Goal: Check status: Check status

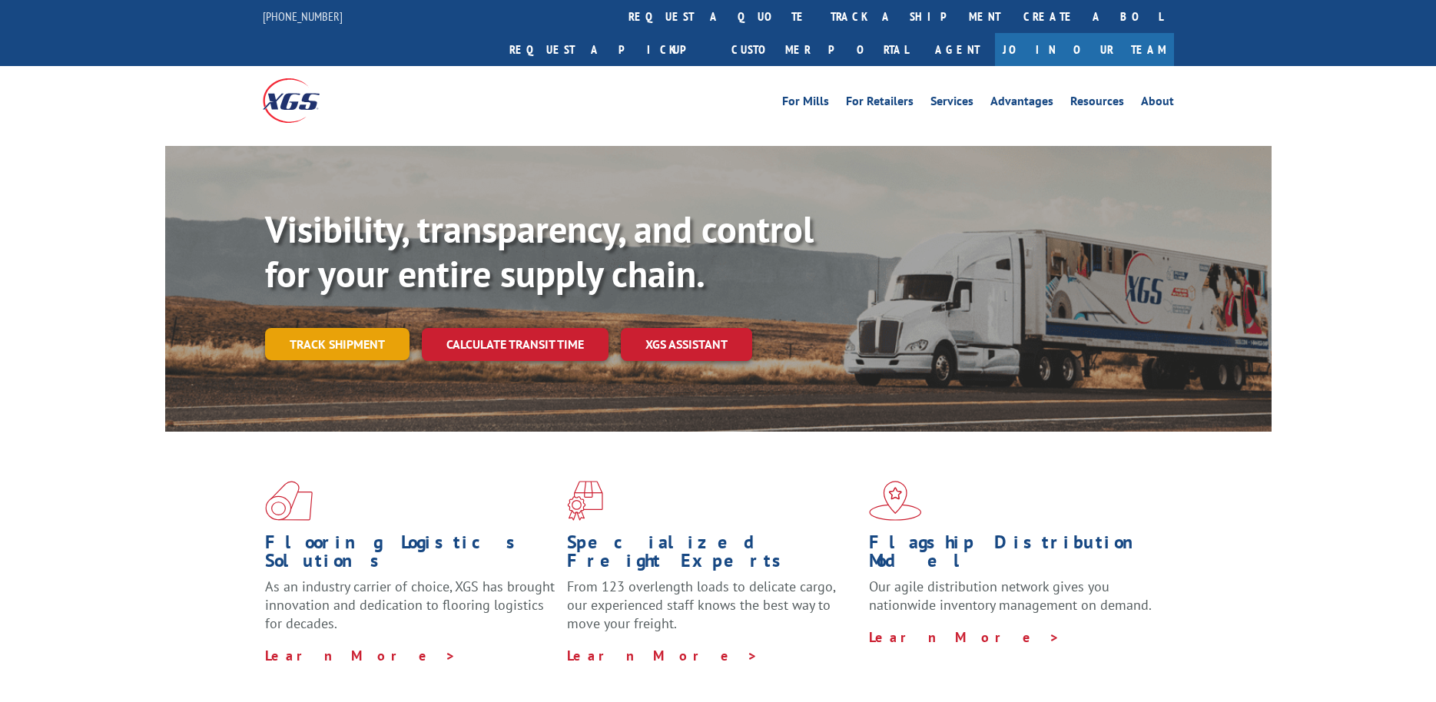
click at [360, 328] on link "Track shipment" at bounding box center [337, 344] width 144 height 32
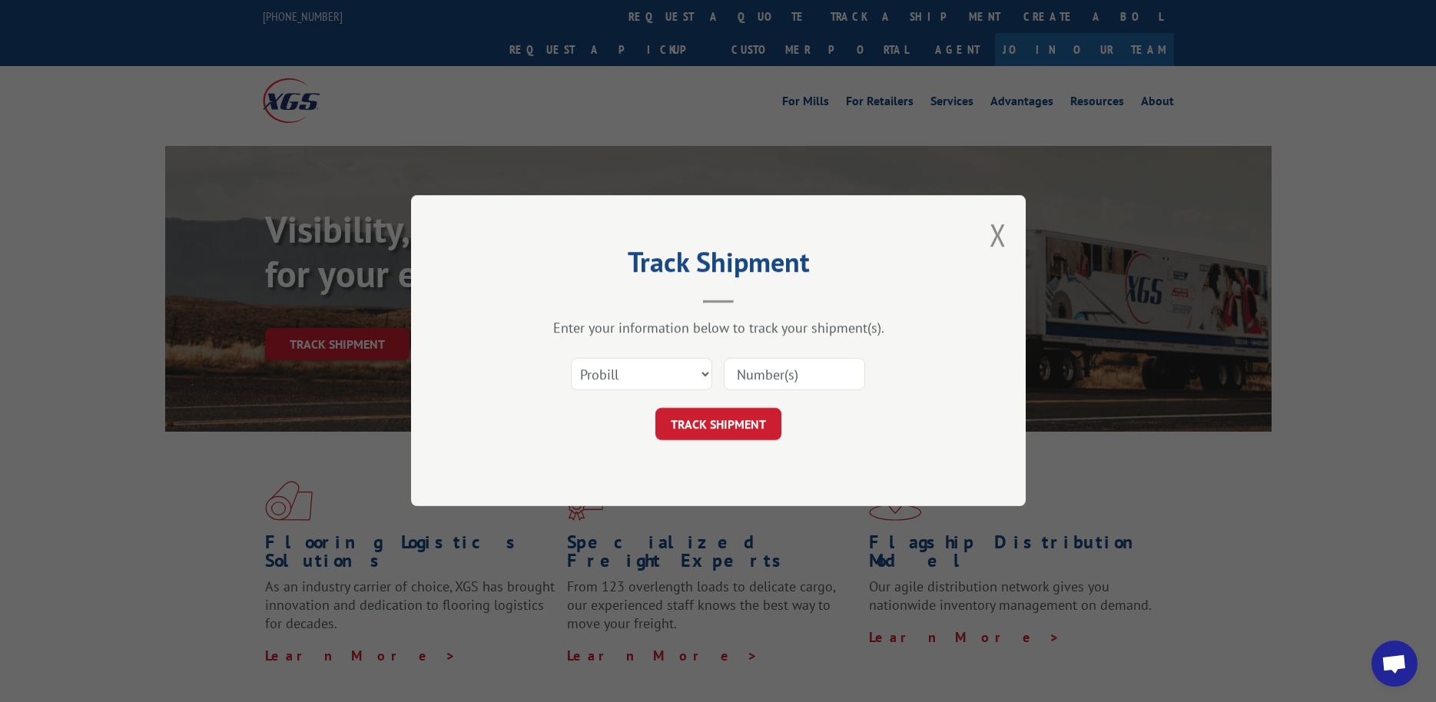
click at [811, 374] on input at bounding box center [794, 375] width 141 height 32
paste input "16944841"
type input "16944841"
click button "TRACK SHIPMENT" at bounding box center [718, 425] width 126 height 32
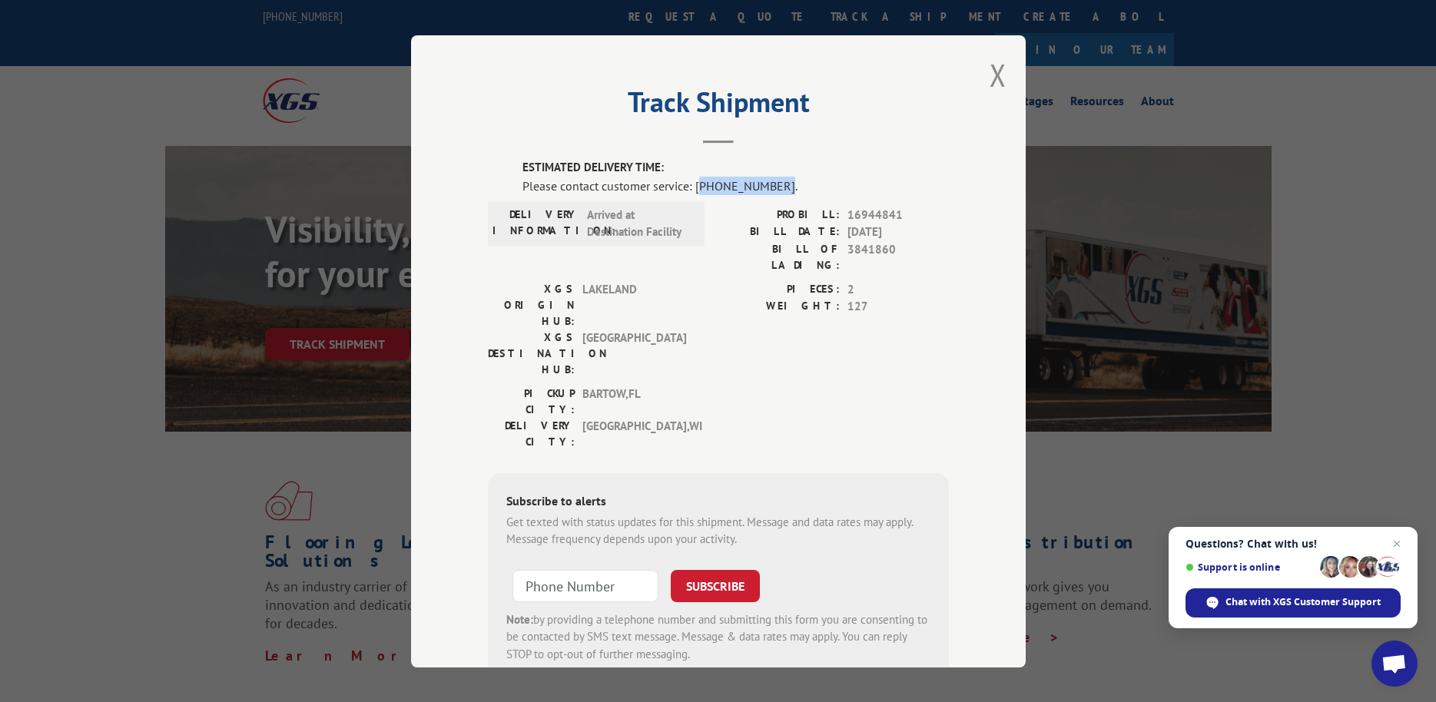
drag, startPoint x: 770, startPoint y: 186, endPoint x: 691, endPoint y: 181, distance: 78.5
click at [691, 181] on div "Please contact customer service: [PHONE_NUMBER]." at bounding box center [735, 185] width 426 height 18
copy div "844) 947-7447"
click at [618, 699] on div "Track Shipment ESTIMATED DELIVERY TIME: Please contact customer service: [PHONE…" at bounding box center [718, 351] width 1436 height 702
click at [980, 75] on div "Track Shipment ESTIMATED DELIVERY TIME: Please contact customer service: [PHONE…" at bounding box center [718, 351] width 614 height 632
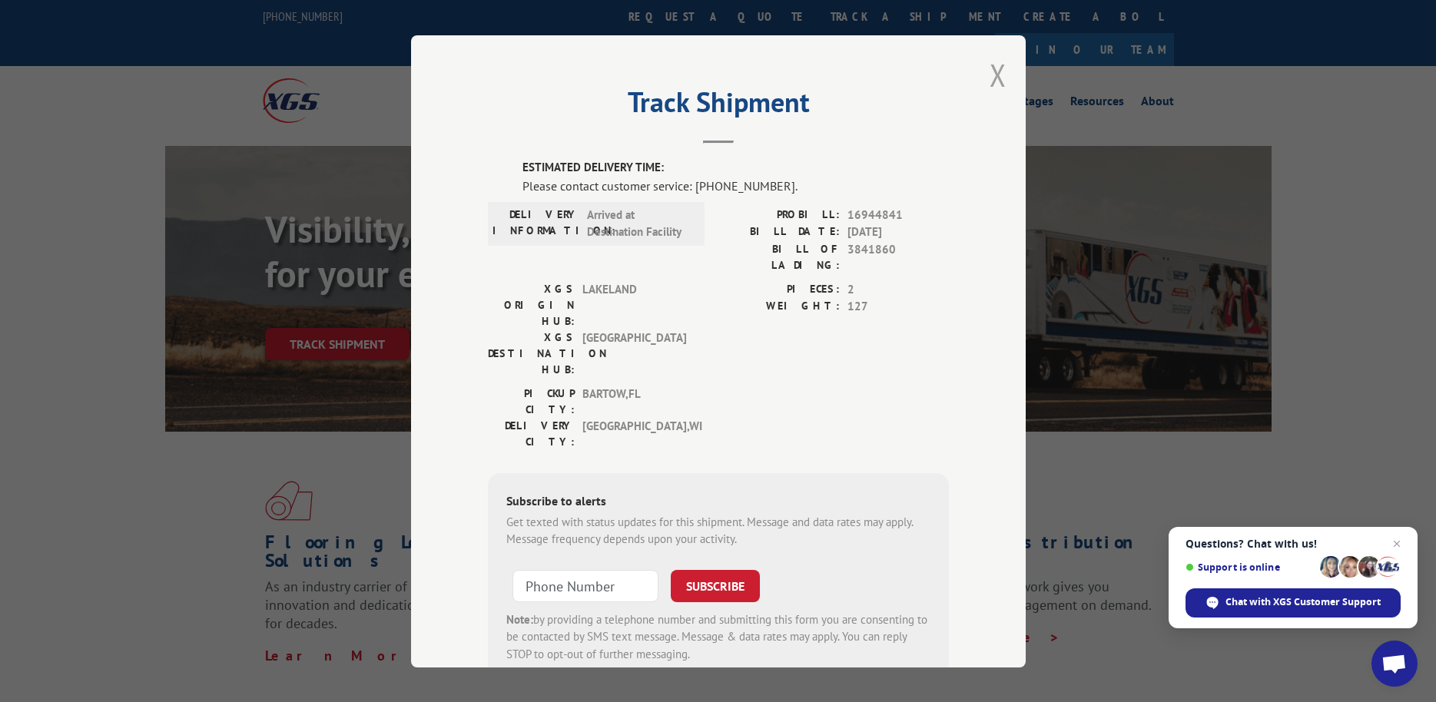
click at [992, 71] on button "Close modal" at bounding box center [997, 75] width 17 height 41
